Goal: Task Accomplishment & Management: Manage account settings

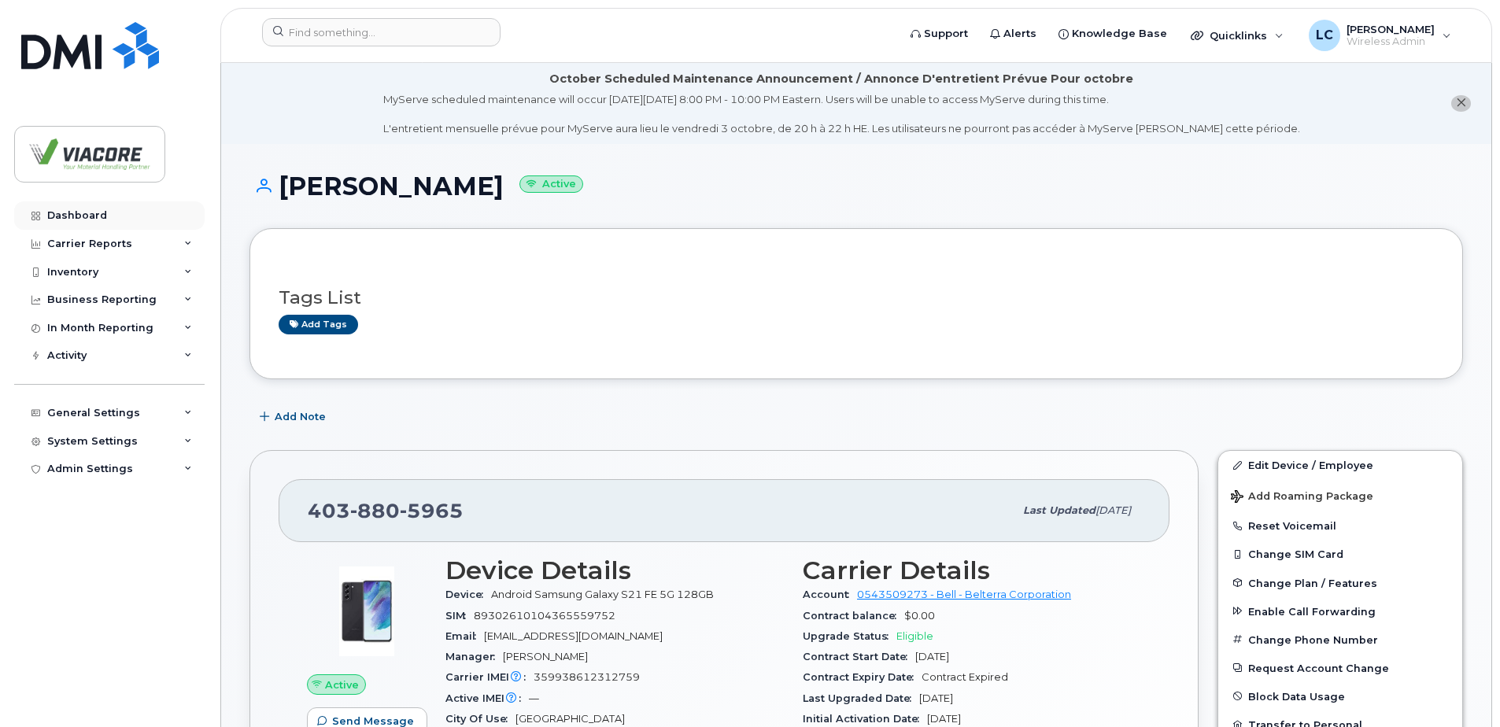
scroll to position [236, 0]
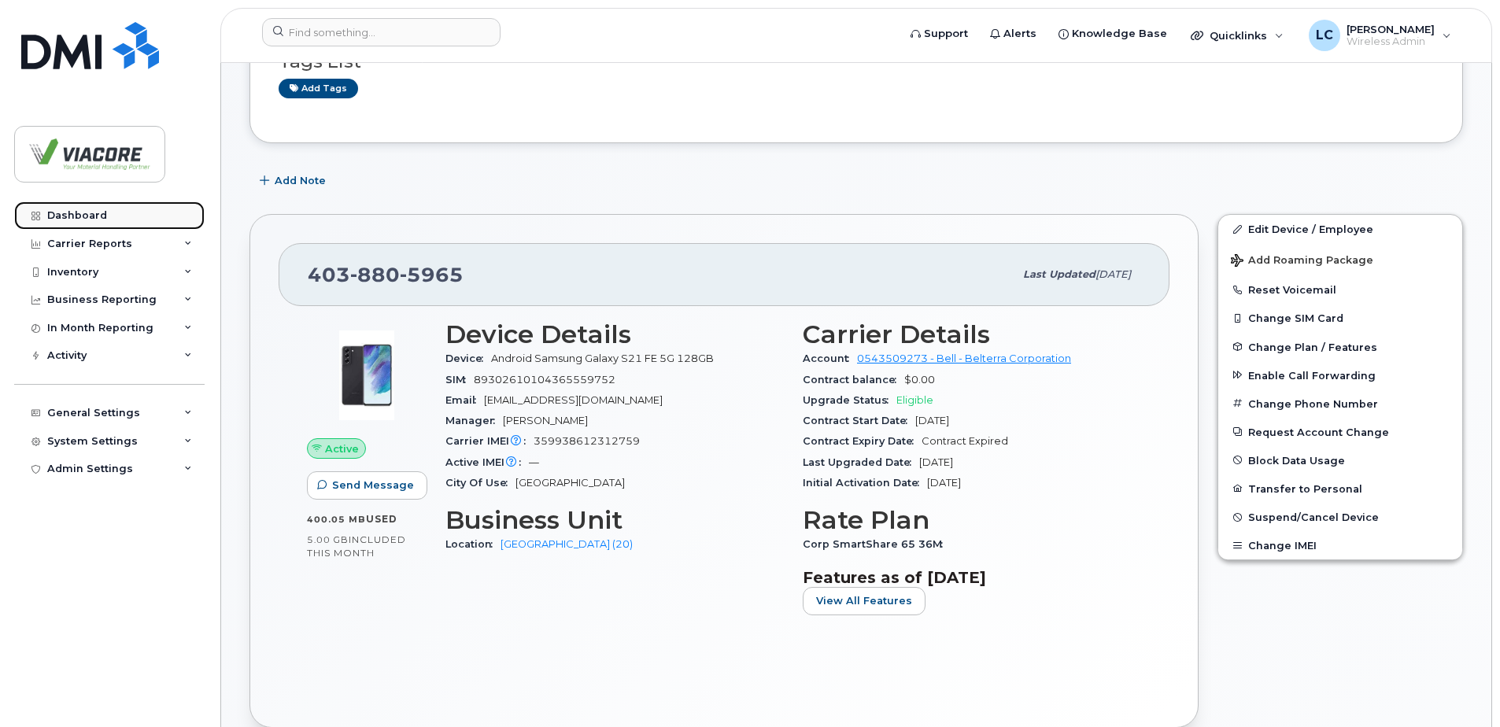
click at [82, 212] on div "Dashboard" at bounding box center [77, 215] width 60 height 13
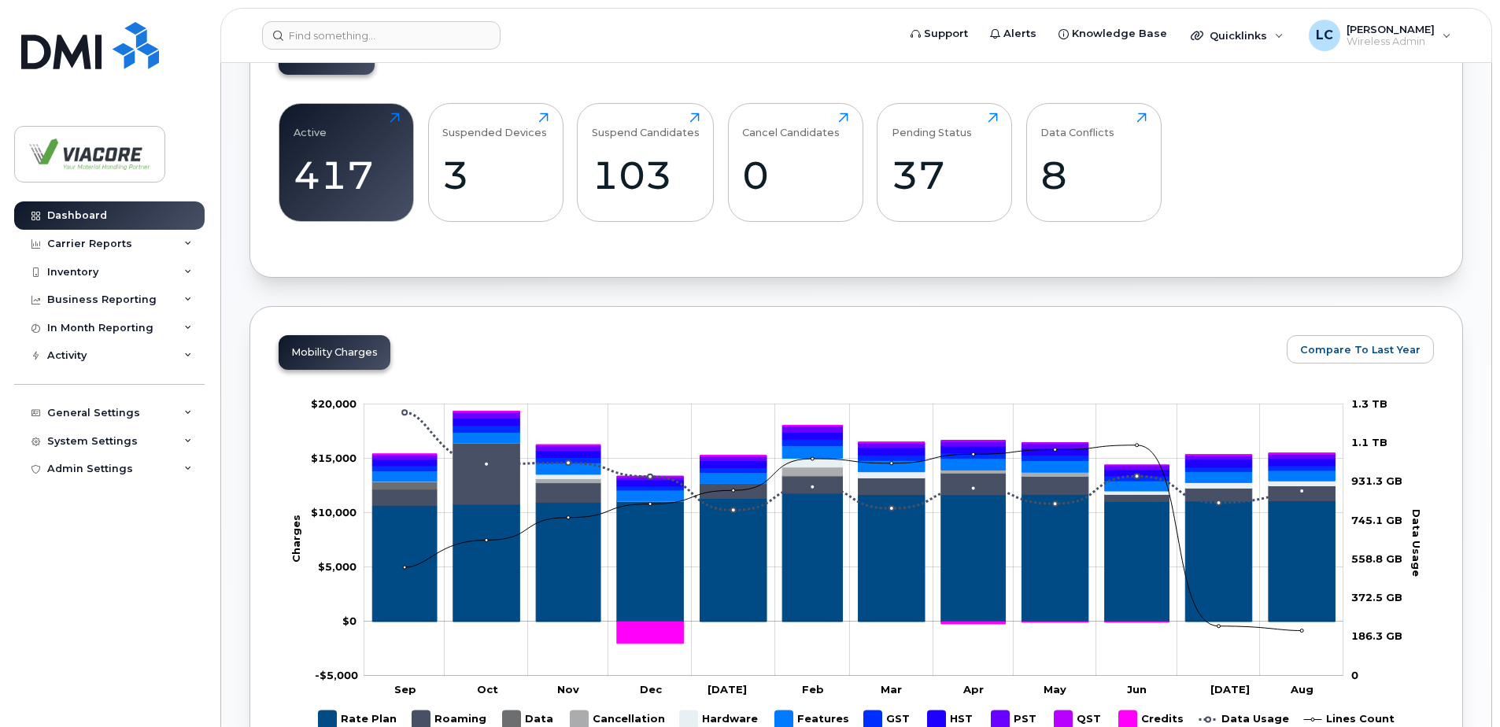
scroll to position [474, 0]
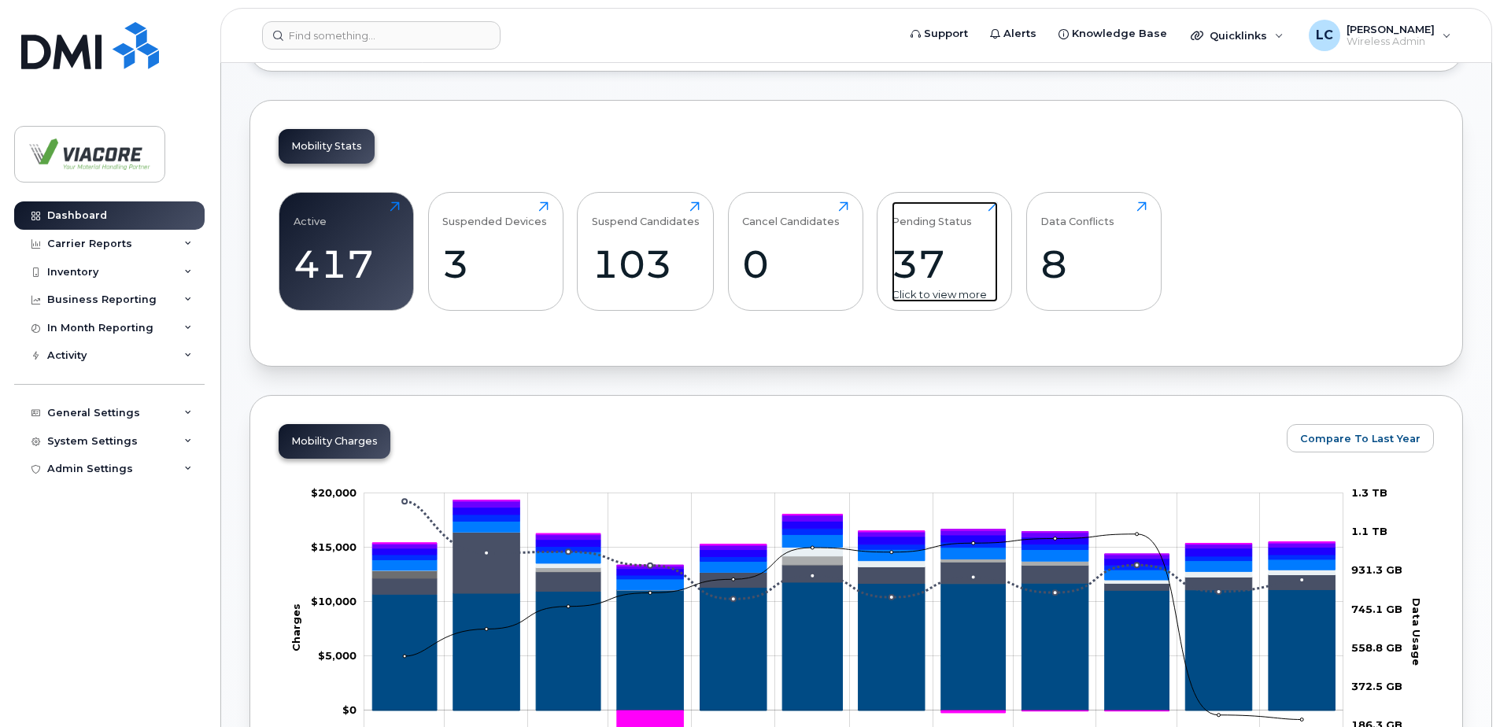
click at [947, 273] on div "37" at bounding box center [944, 264] width 106 height 46
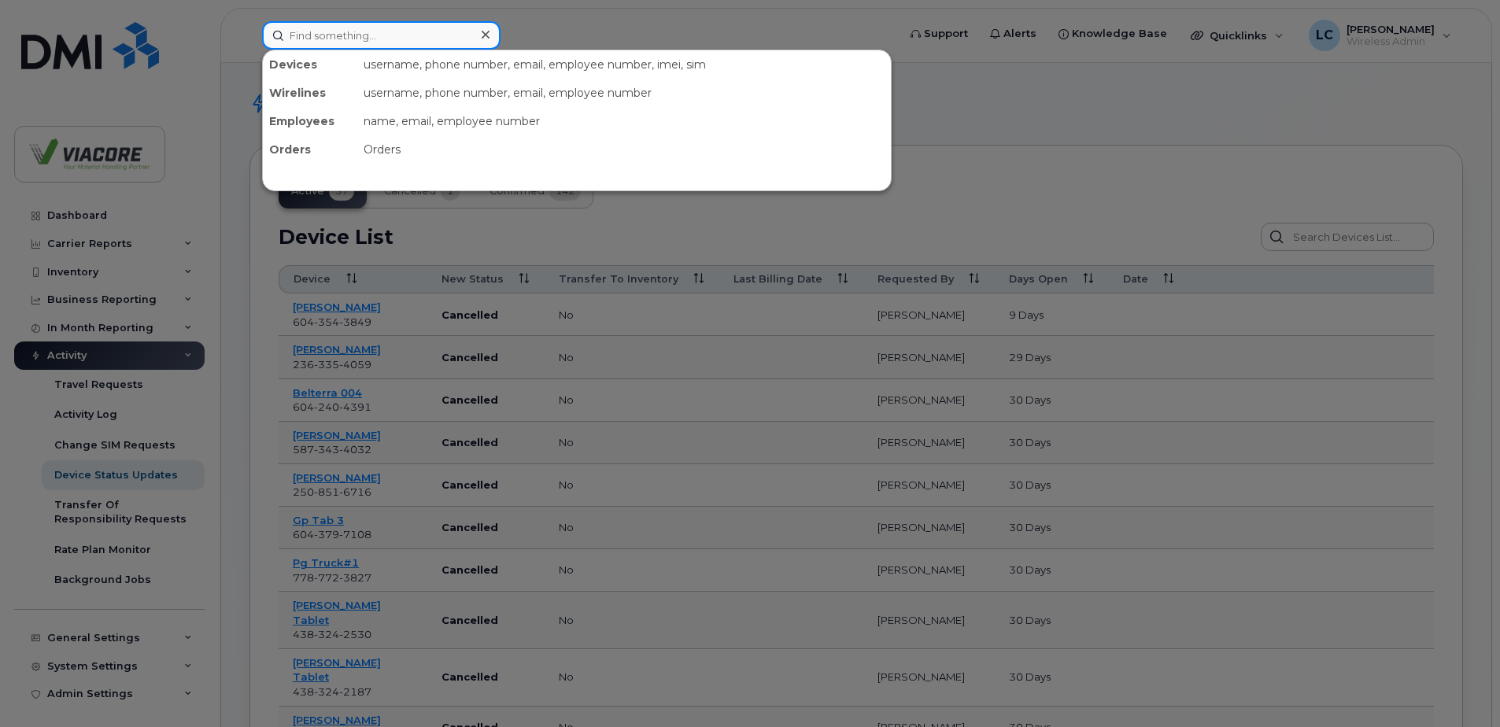
click at [301, 38] on input at bounding box center [381, 35] width 238 height 28
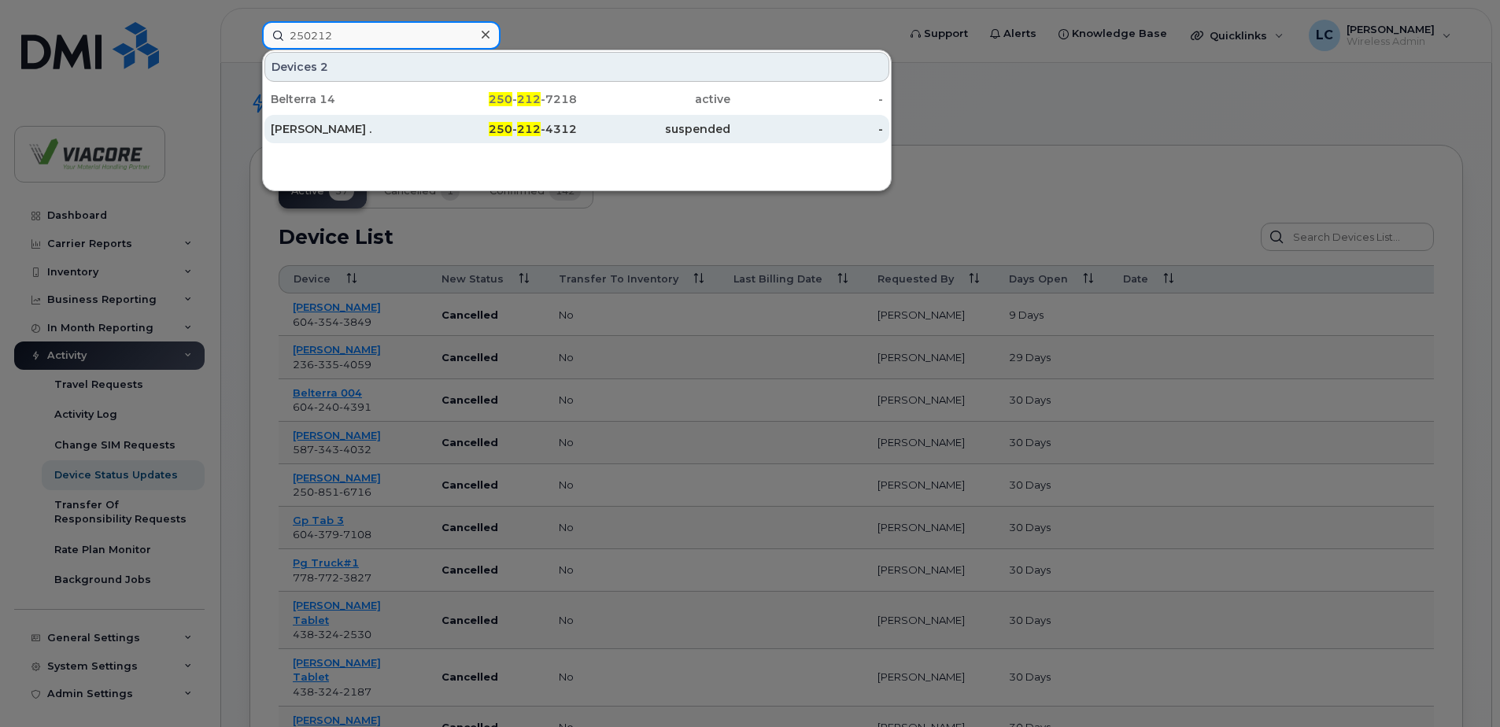
type input "250212"
click at [307, 127] on div "Gary Bonner ." at bounding box center [347, 129] width 153 height 16
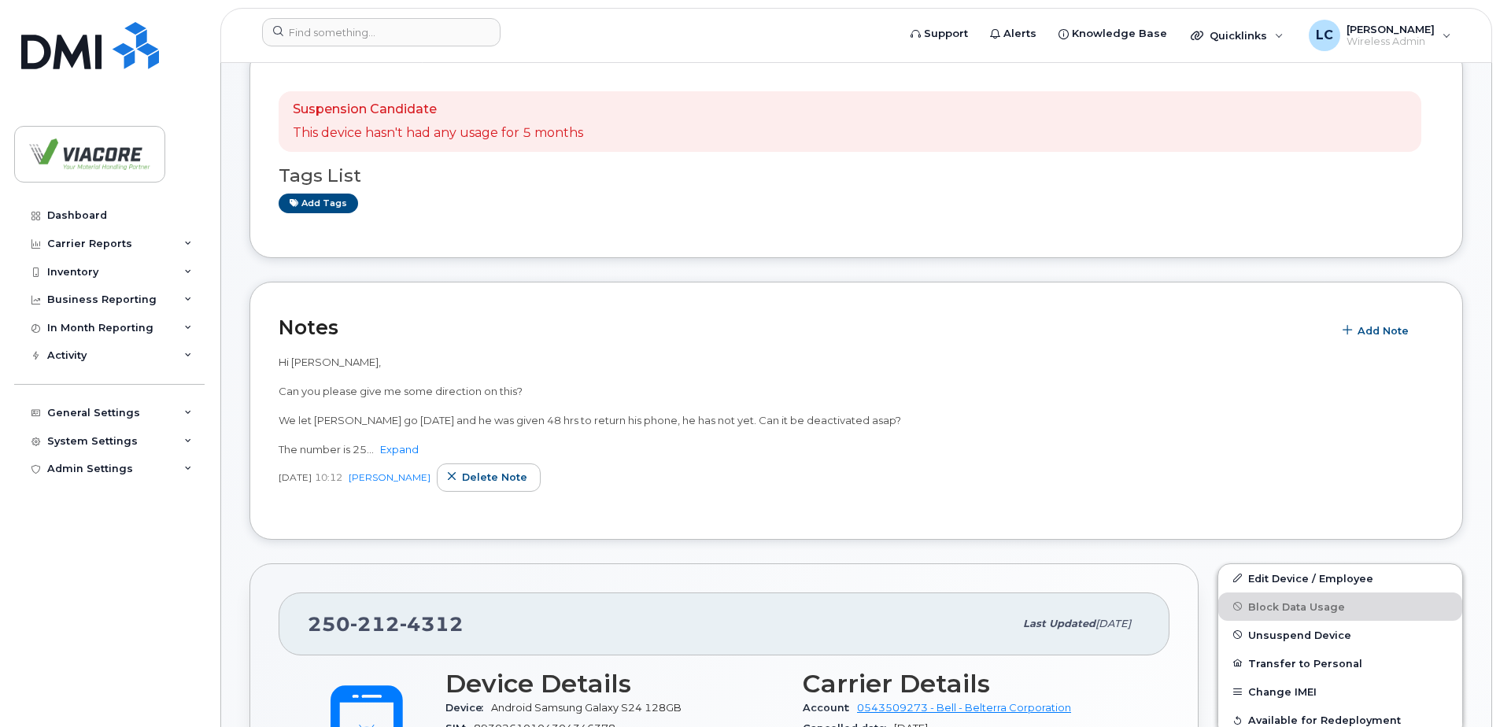
scroll to position [79, 0]
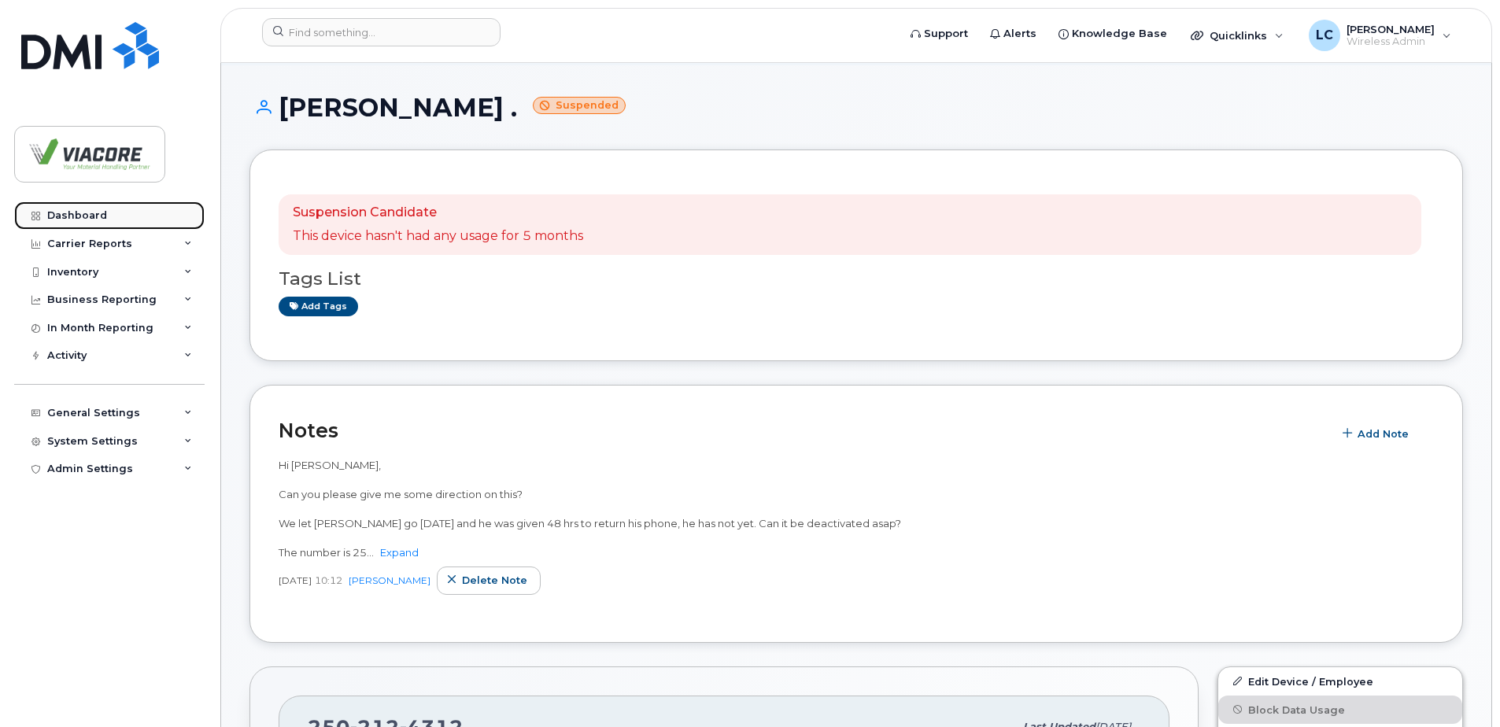
click at [61, 209] on link "Dashboard" at bounding box center [109, 215] width 190 height 28
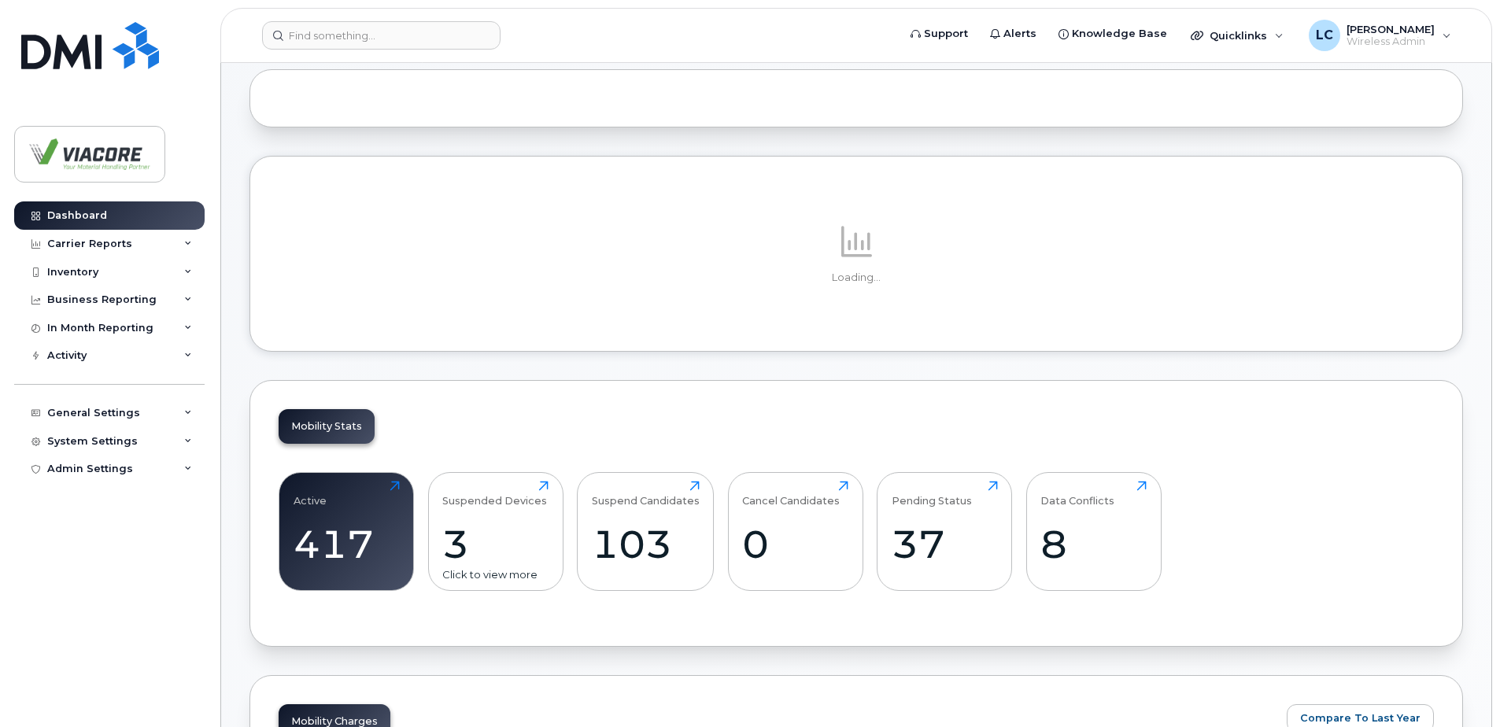
scroll to position [157, 0]
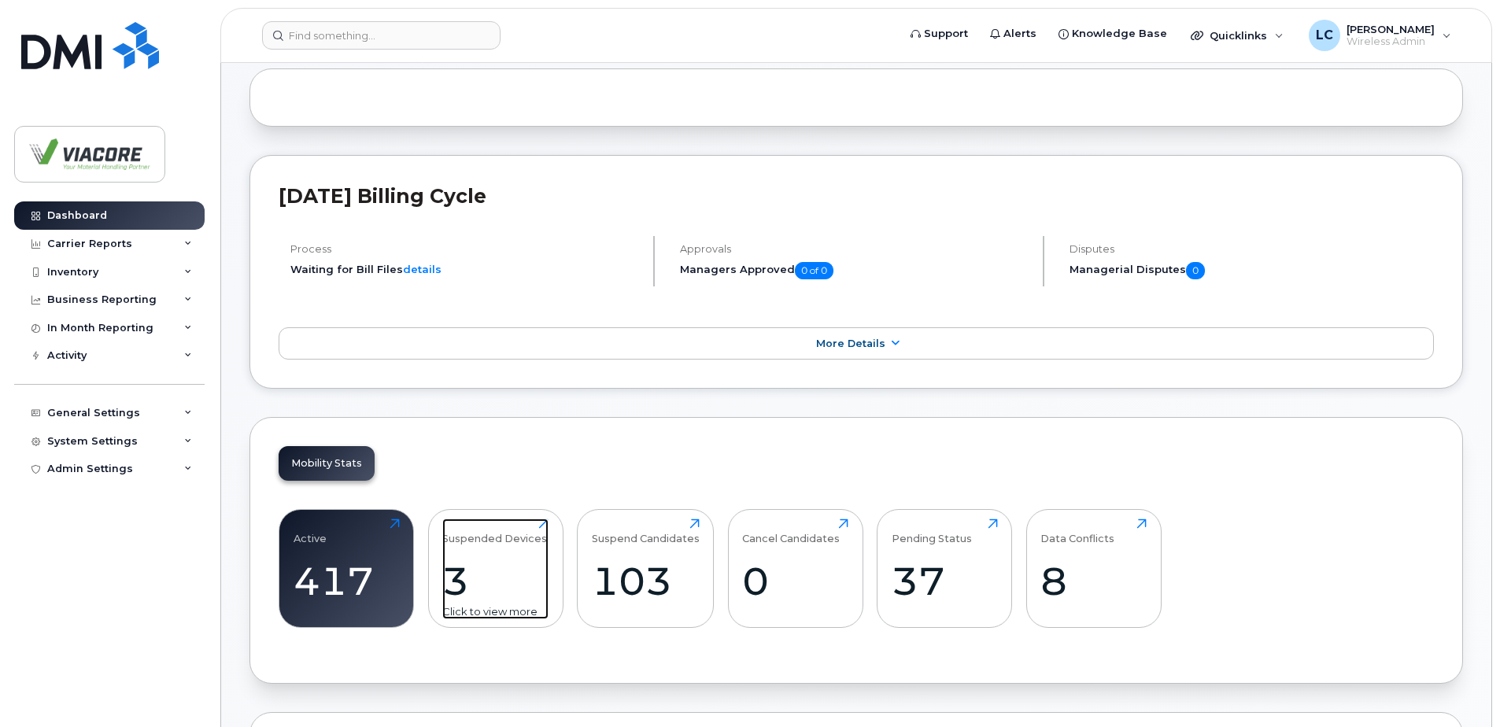
click at [487, 548] on div "Suspended Devices 3 Click to view more" at bounding box center [495, 569] width 106 height 101
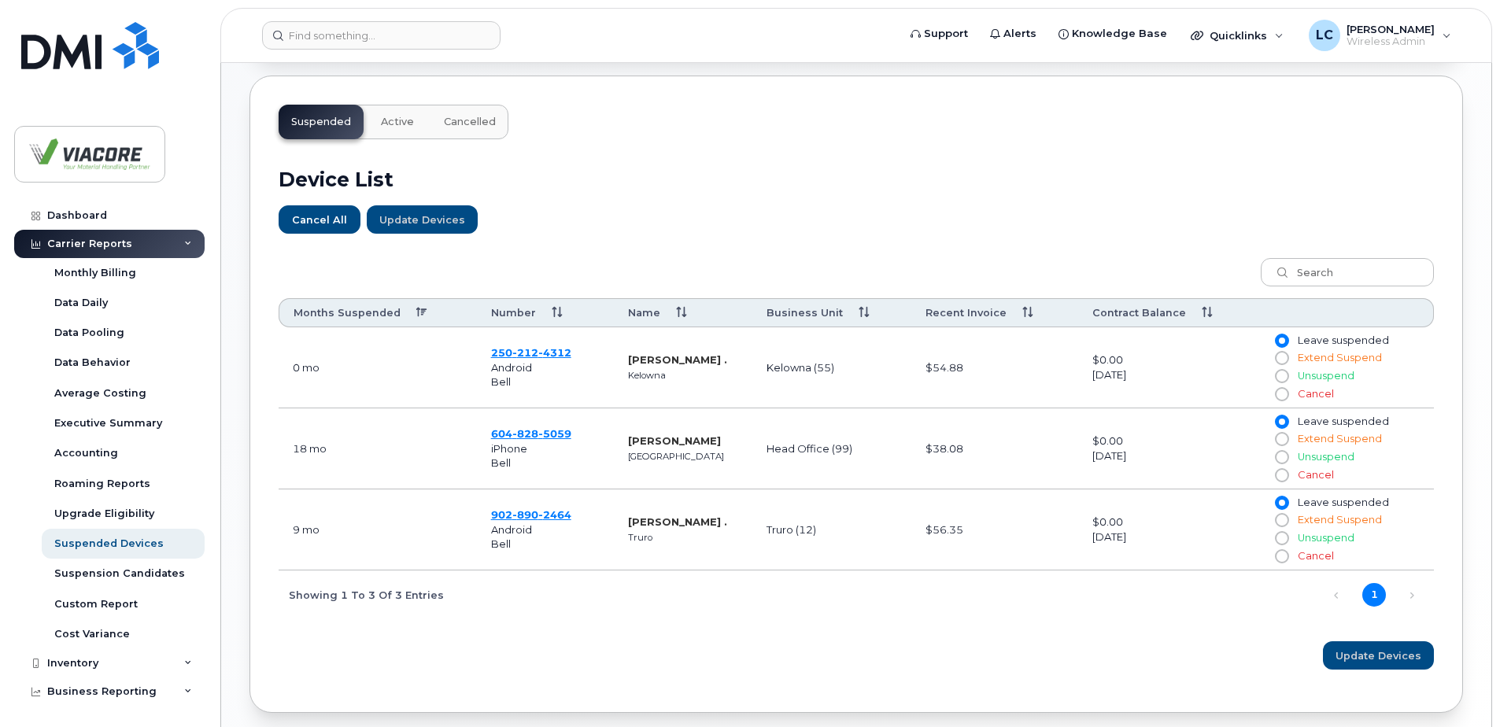
scroll to position [472, 0]
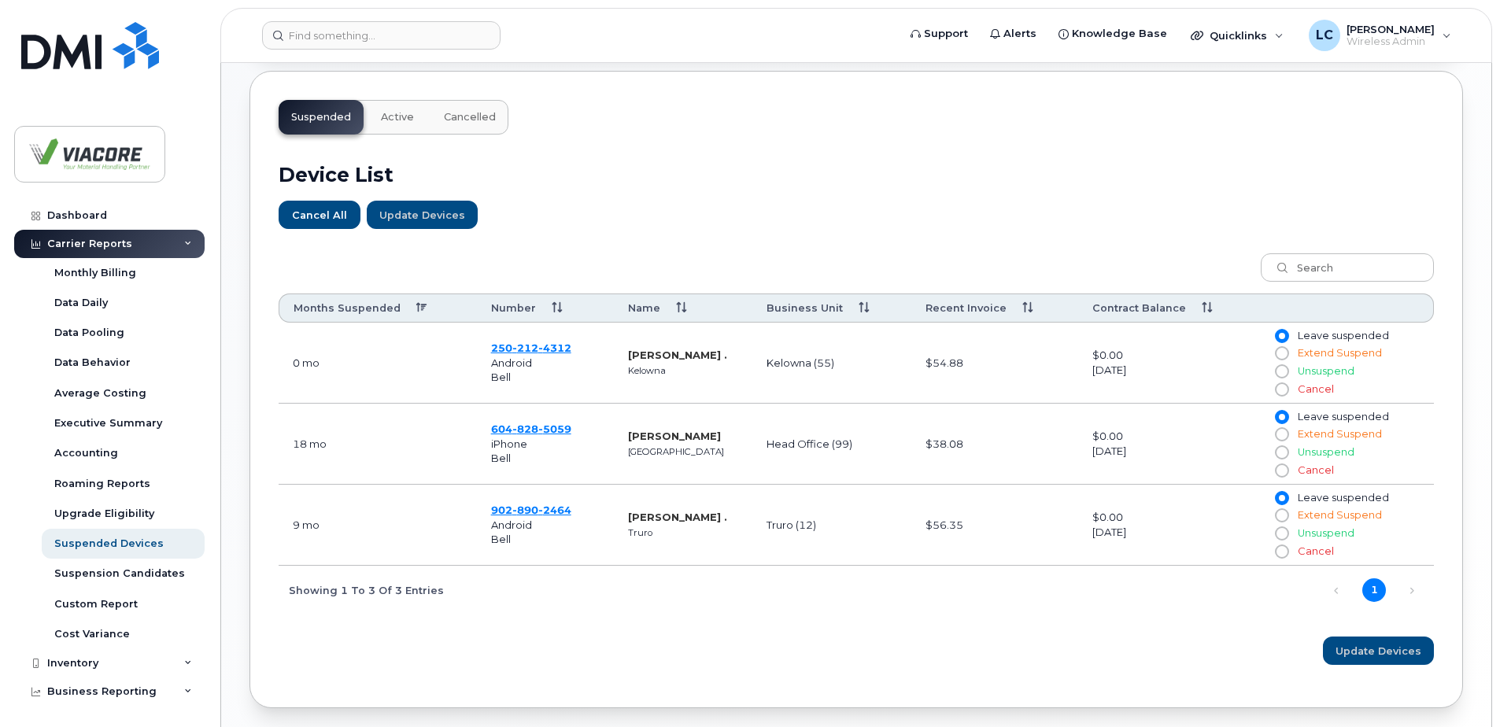
click at [1282, 386] on input "Cancel" at bounding box center [1281, 389] width 13 height 13
radio input "true"
click at [1281, 472] on input "Cancel" at bounding box center [1281, 470] width 13 height 13
radio input "true"
click at [1354, 650] on span "Update Devices" at bounding box center [1378, 651] width 86 height 15
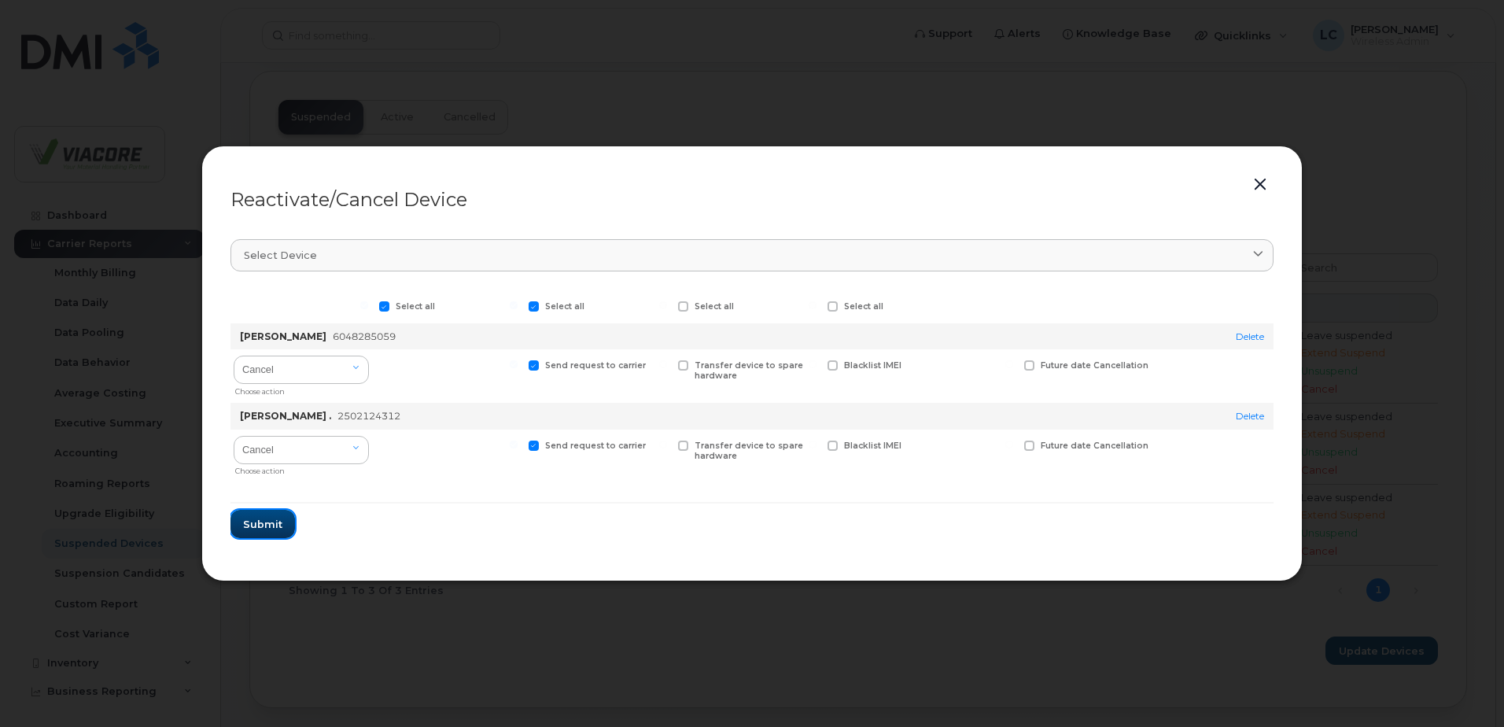
click at [266, 519] on span "Submit" at bounding box center [262, 524] width 39 height 15
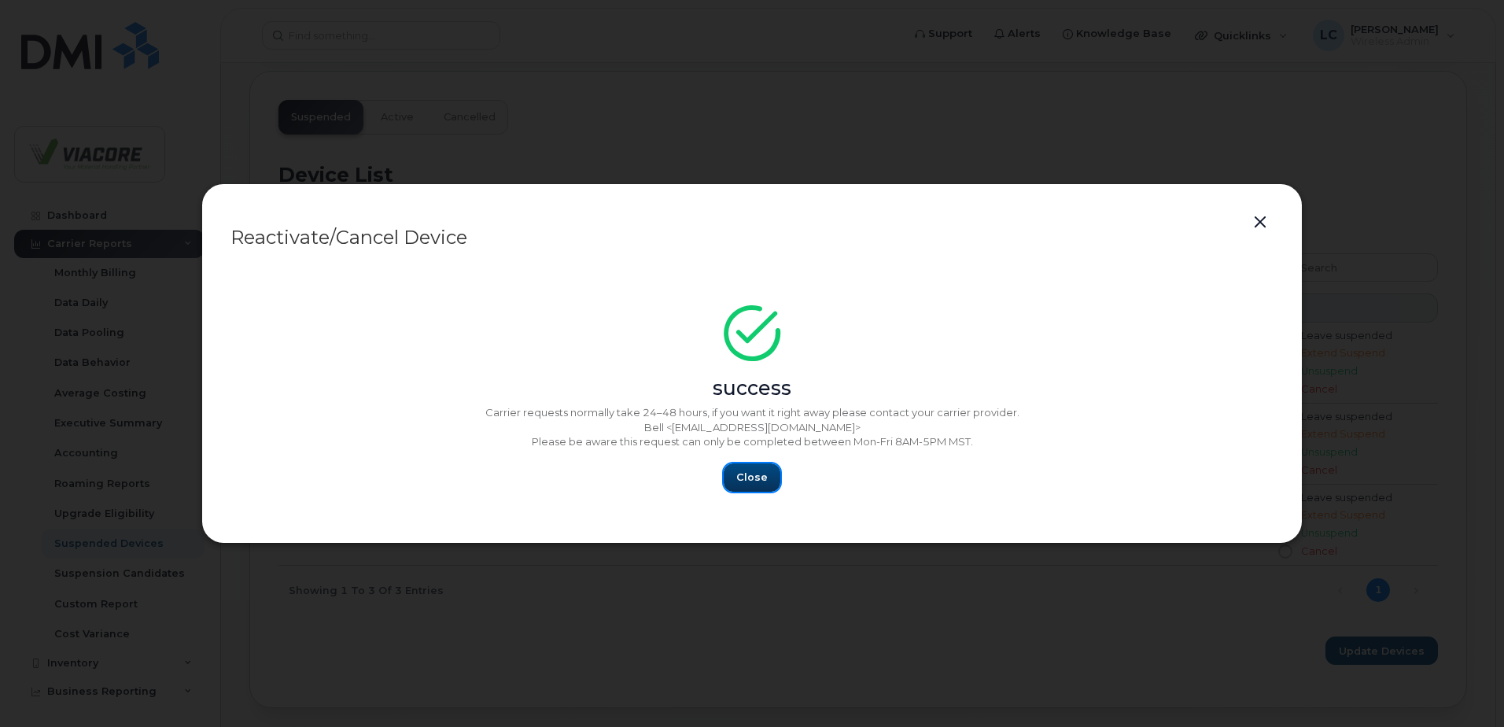
click at [750, 473] on span "Close" at bounding box center [751, 477] width 31 height 15
click at [752, 472] on span "Close" at bounding box center [751, 477] width 31 height 15
click at [748, 482] on span "Close" at bounding box center [751, 477] width 31 height 15
click at [1264, 223] on button "button" at bounding box center [1261, 223] width 24 height 22
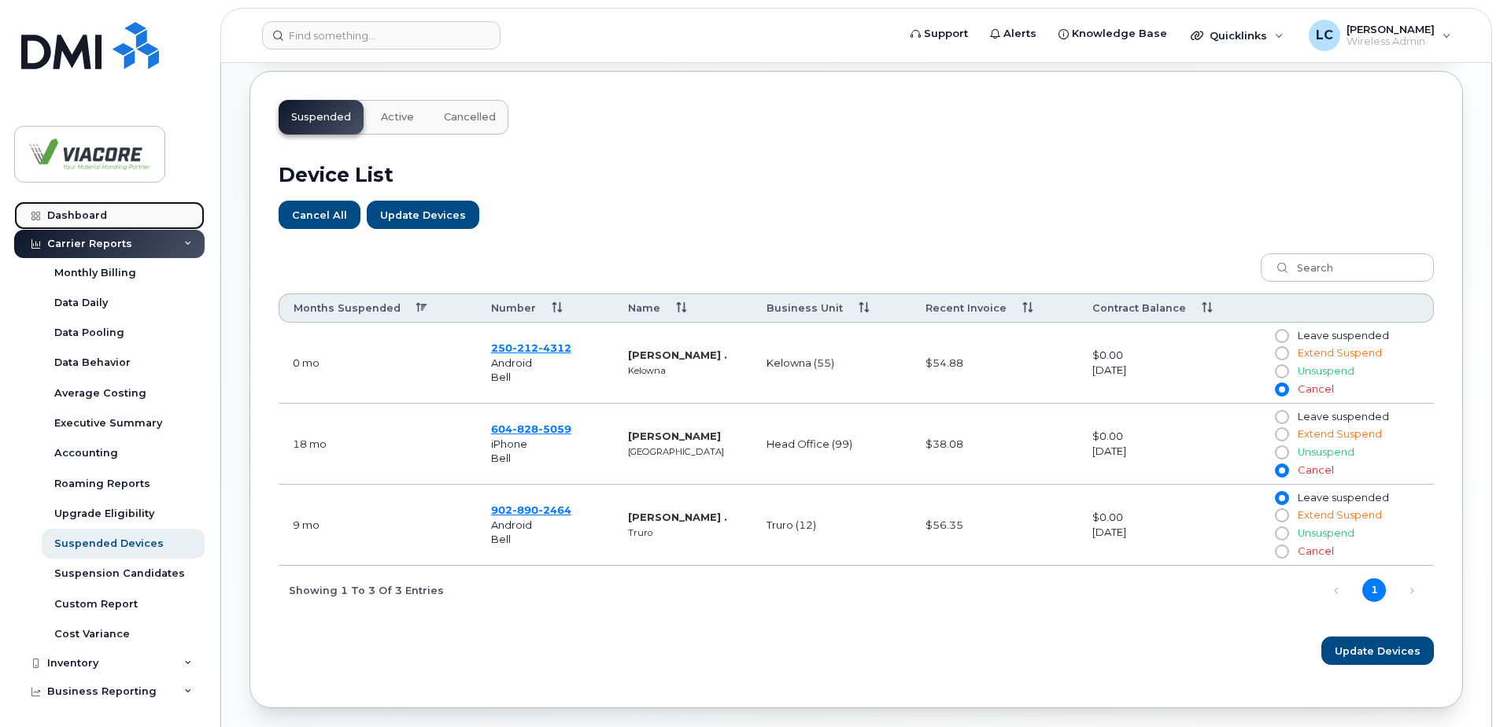
click at [77, 212] on div "Dashboard" at bounding box center [77, 215] width 60 height 13
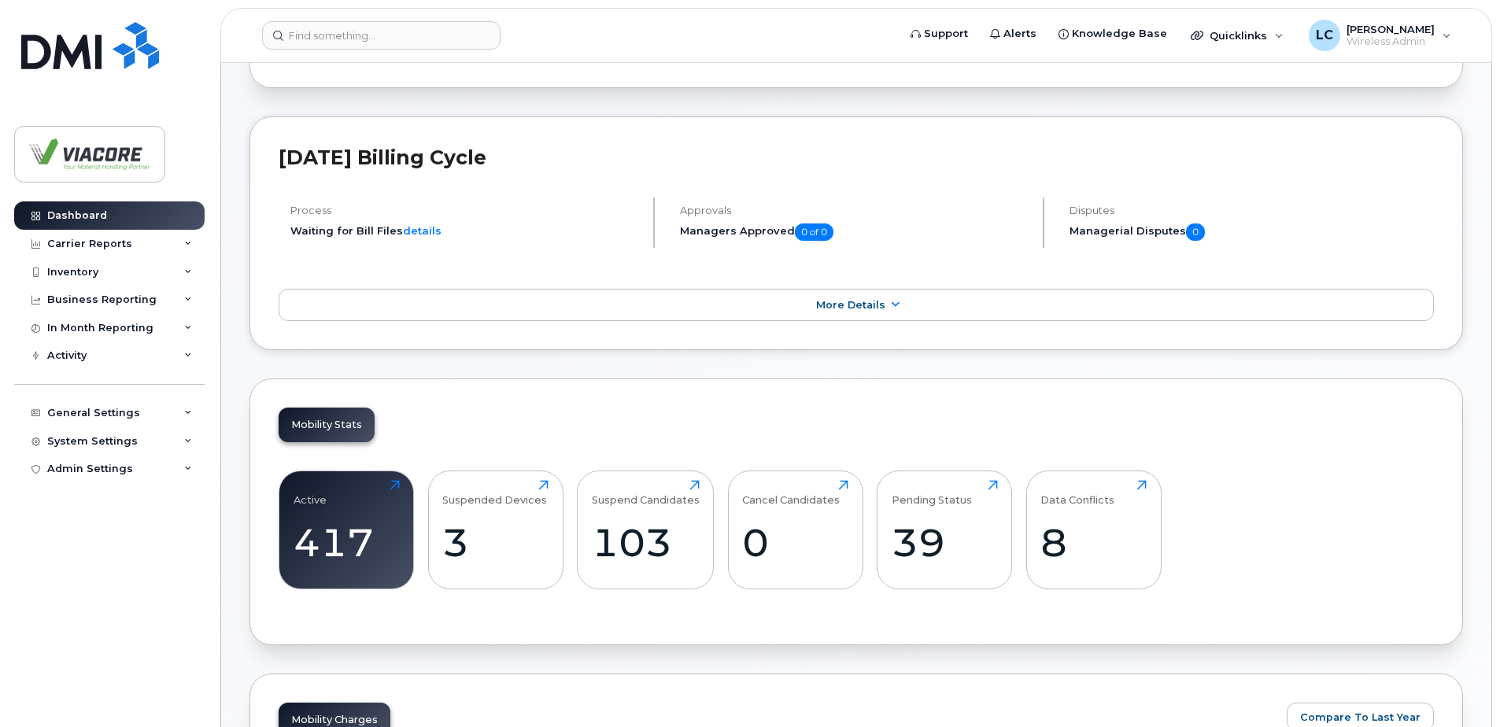
scroll to position [315, 0]
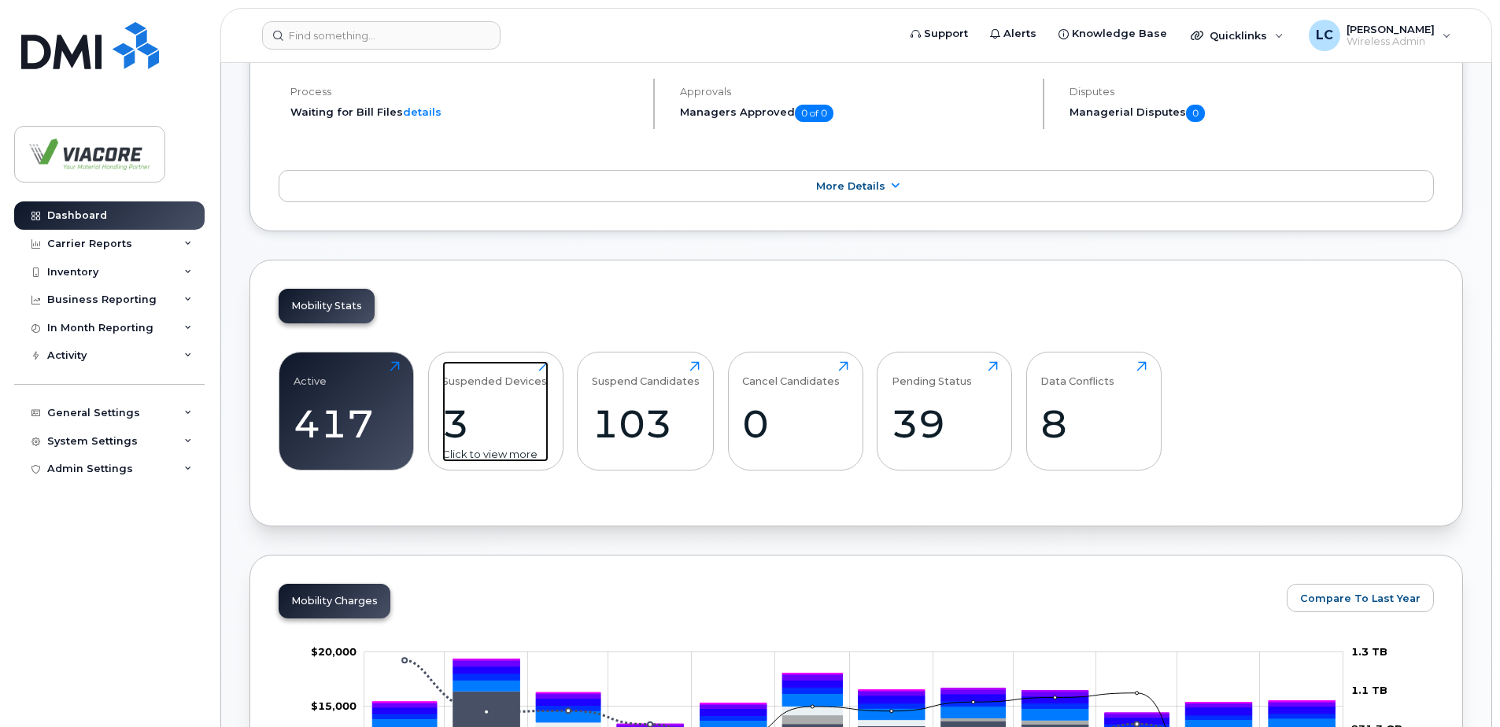
click at [455, 415] on div "3" at bounding box center [495, 423] width 106 height 46
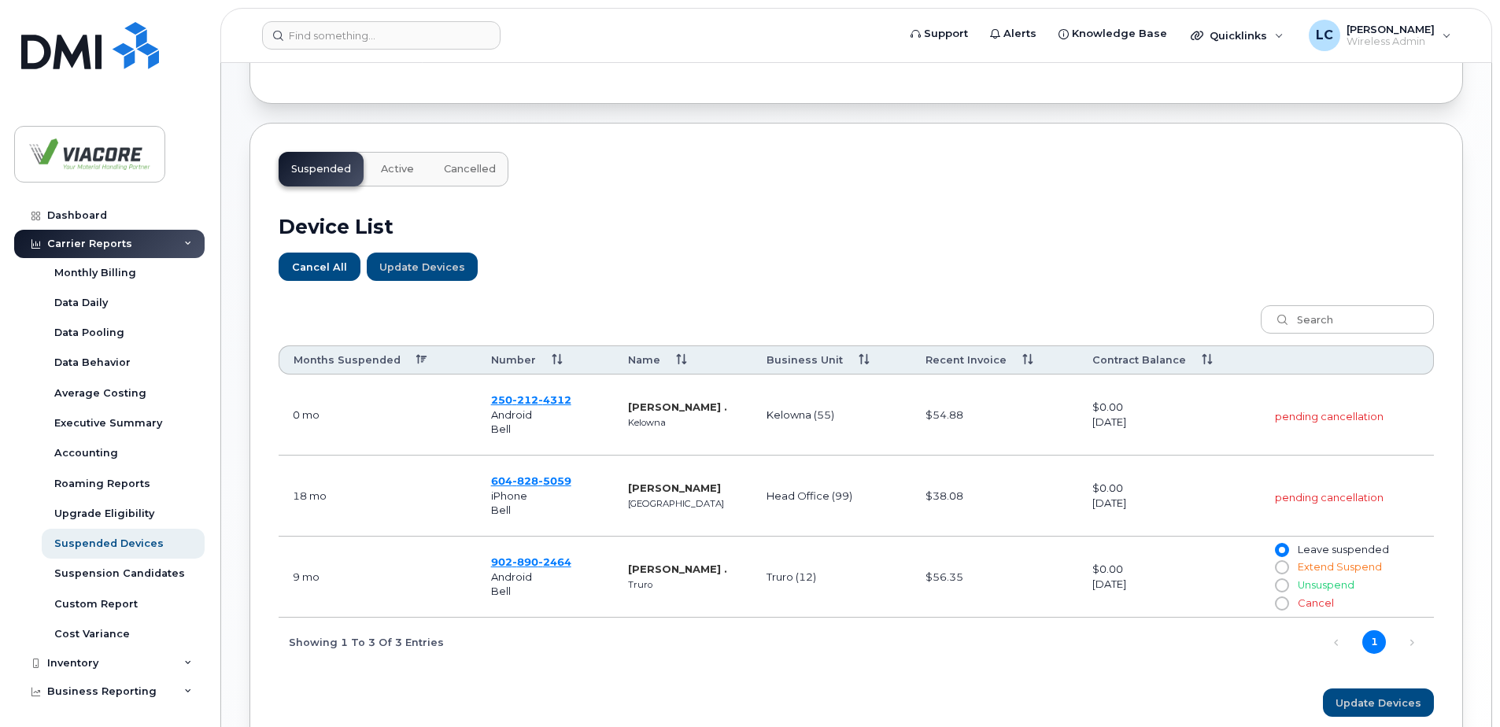
scroll to position [472, 0]
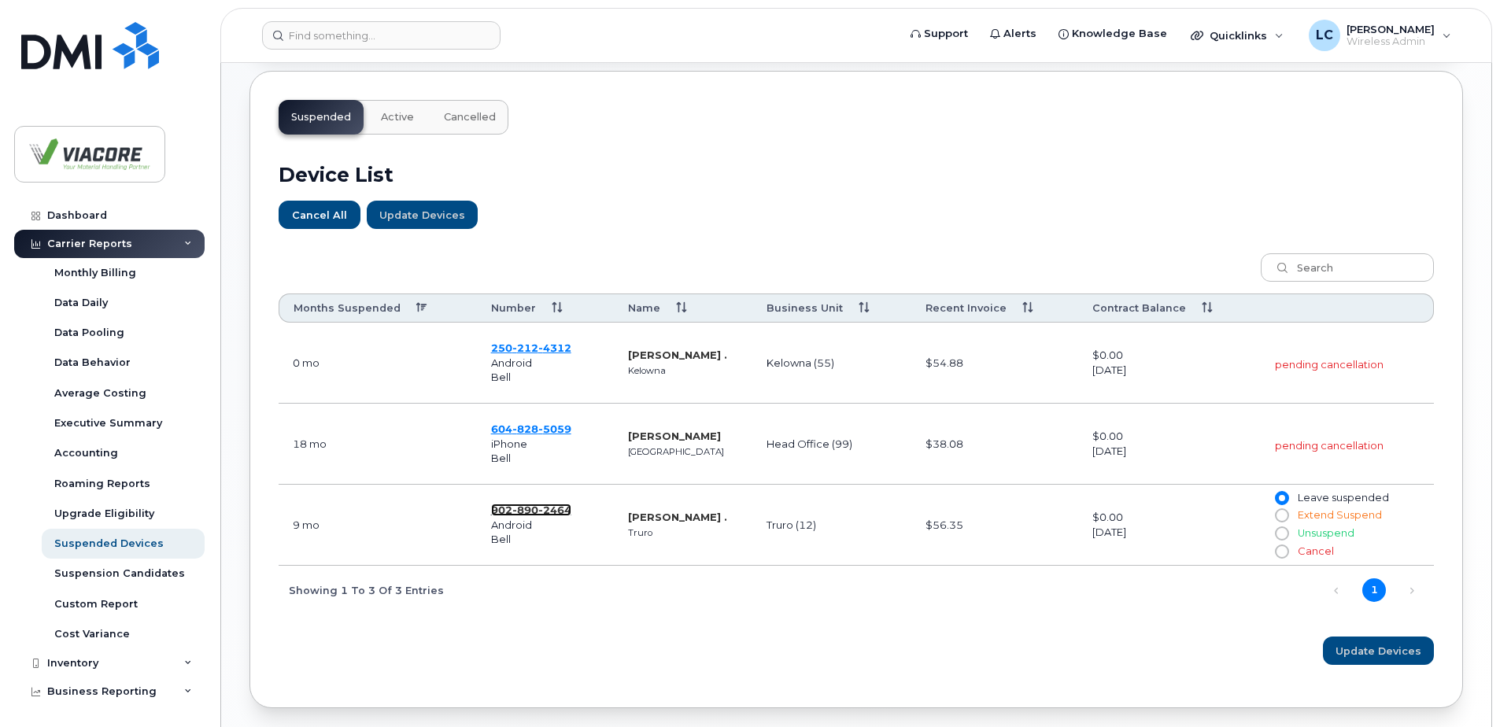
click at [538, 504] on span "2464" at bounding box center [554, 510] width 33 height 13
